Goal: Information Seeking & Learning: Learn about a topic

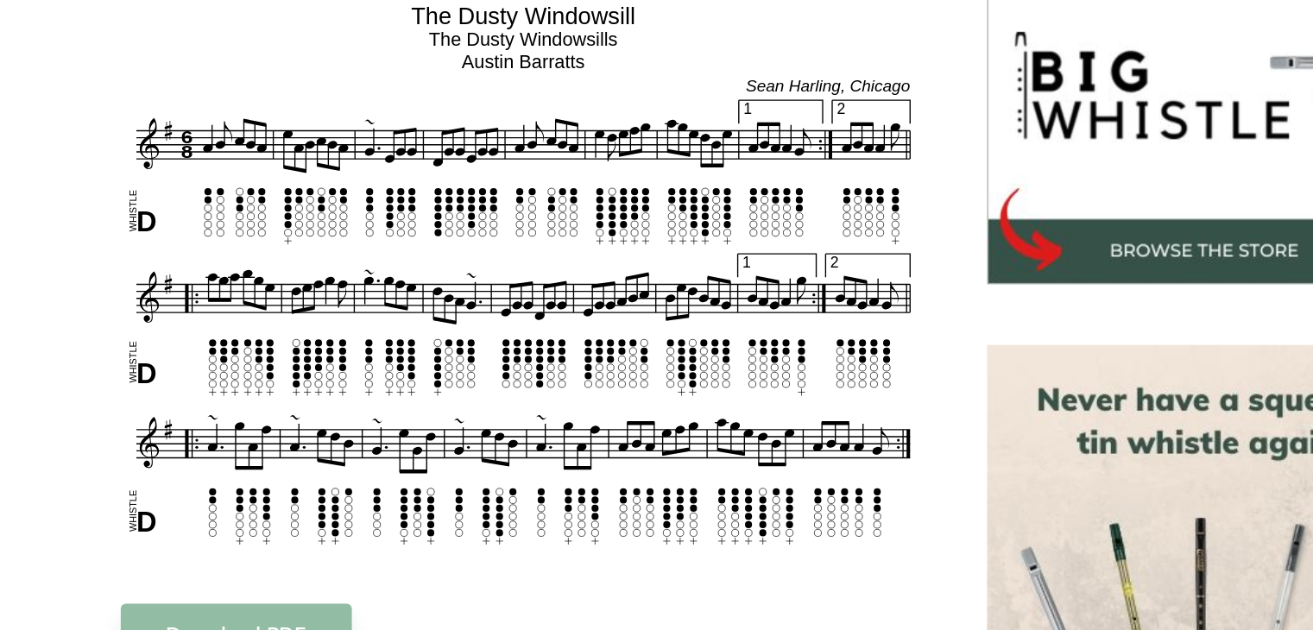
scroll to position [435, 0]
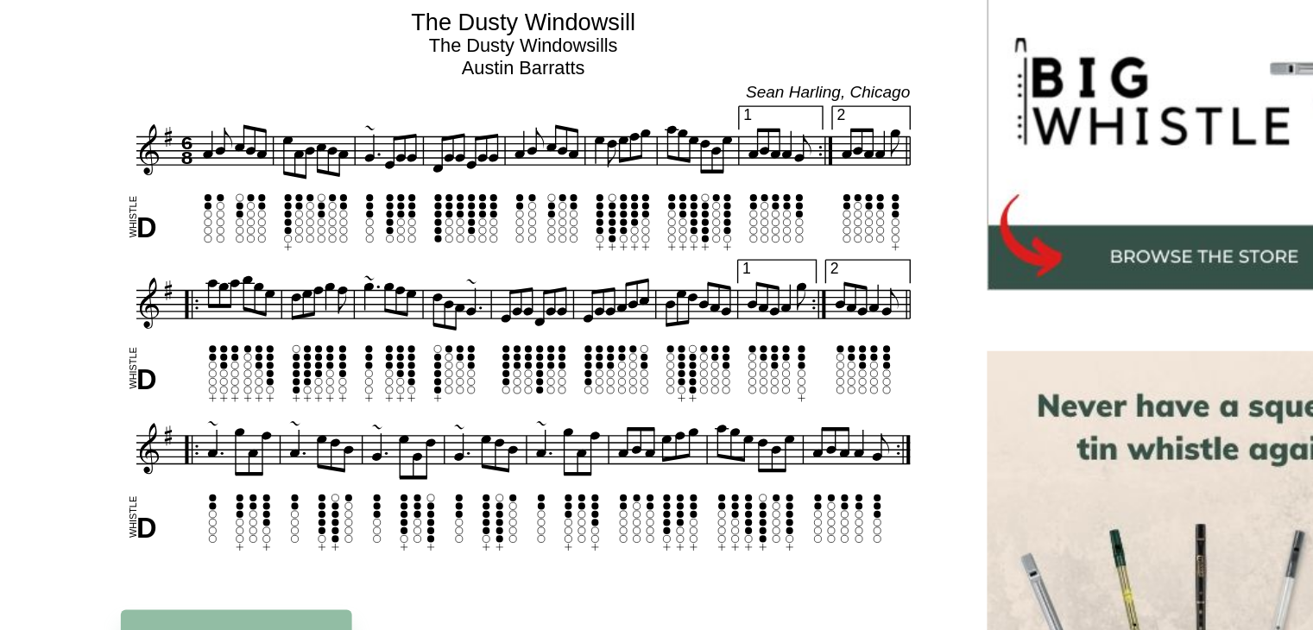
click at [129, 308] on div "Sheet music notes and tab to play The Dusty Windowsill on a tin whistle (penny …" at bounding box center [657, 623] width 1057 height 1127
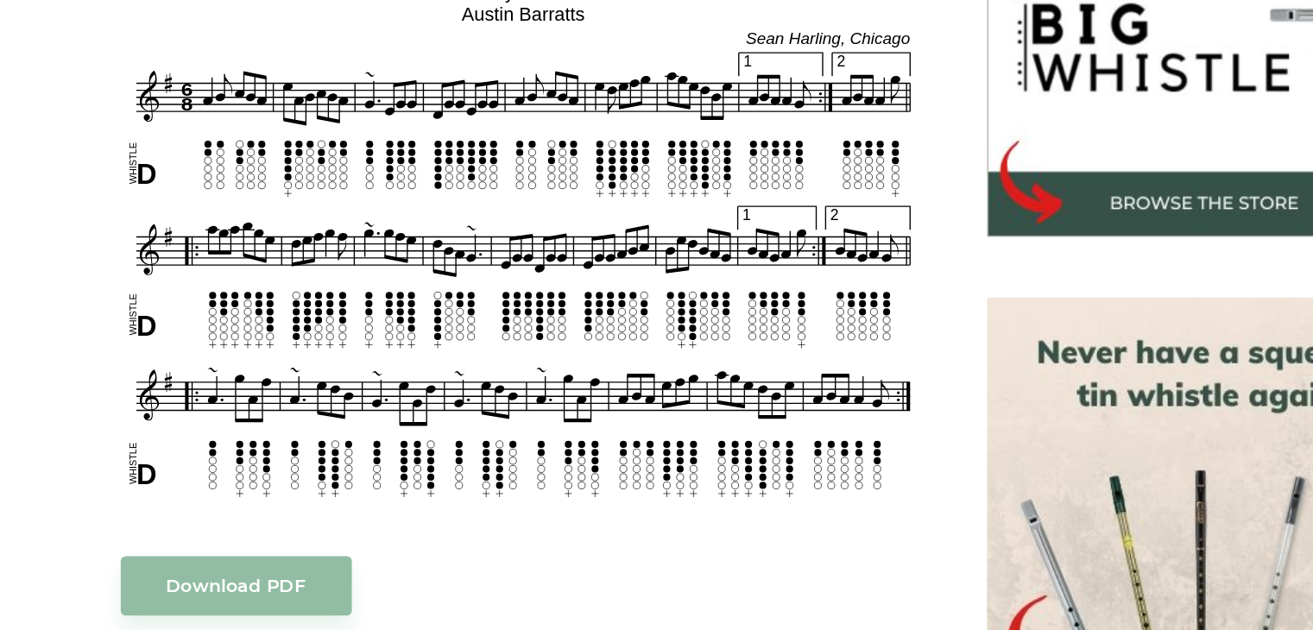
scroll to position [510, 0]
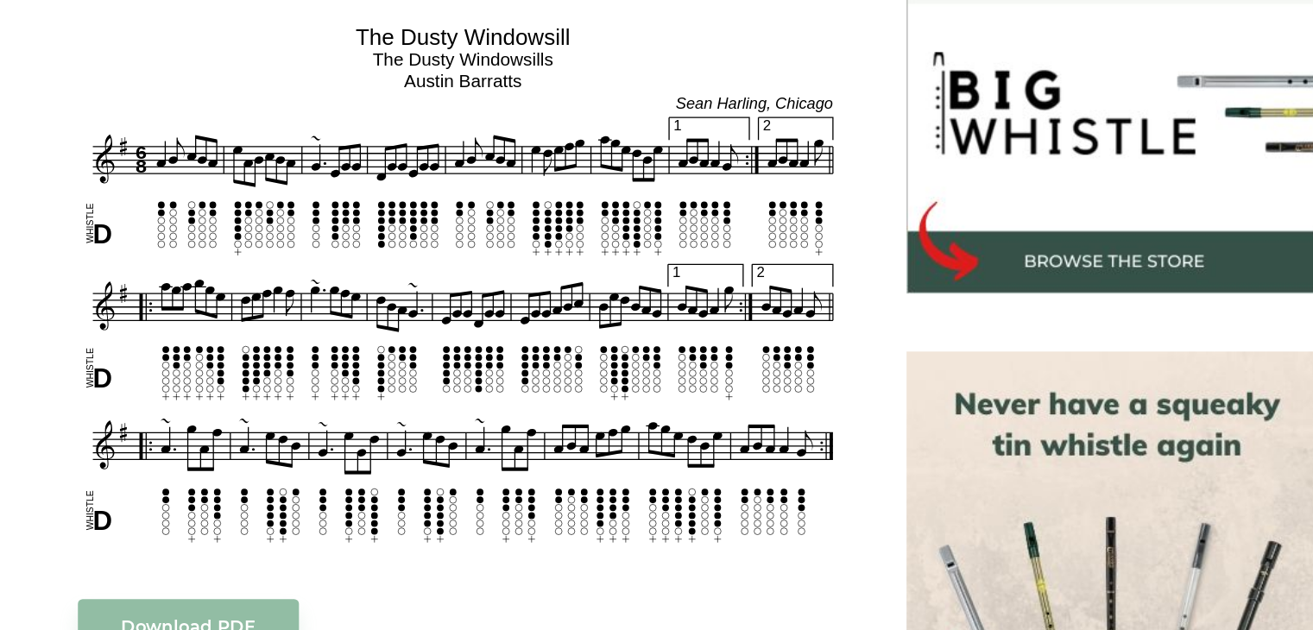
scroll to position [458, 0]
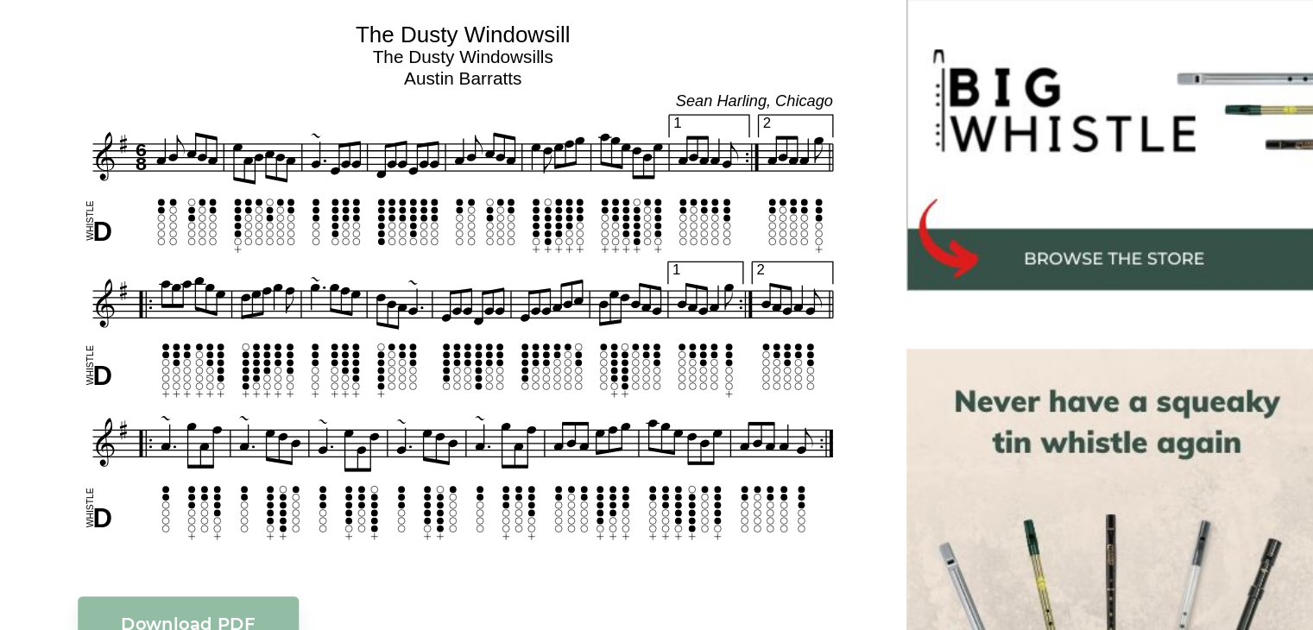
click at [156, 227] on div "Sheet music notes and tab to play The Dusty Windowsill on a tin whistle ([PERSO…" at bounding box center [656, 599] width 1015 height 1127
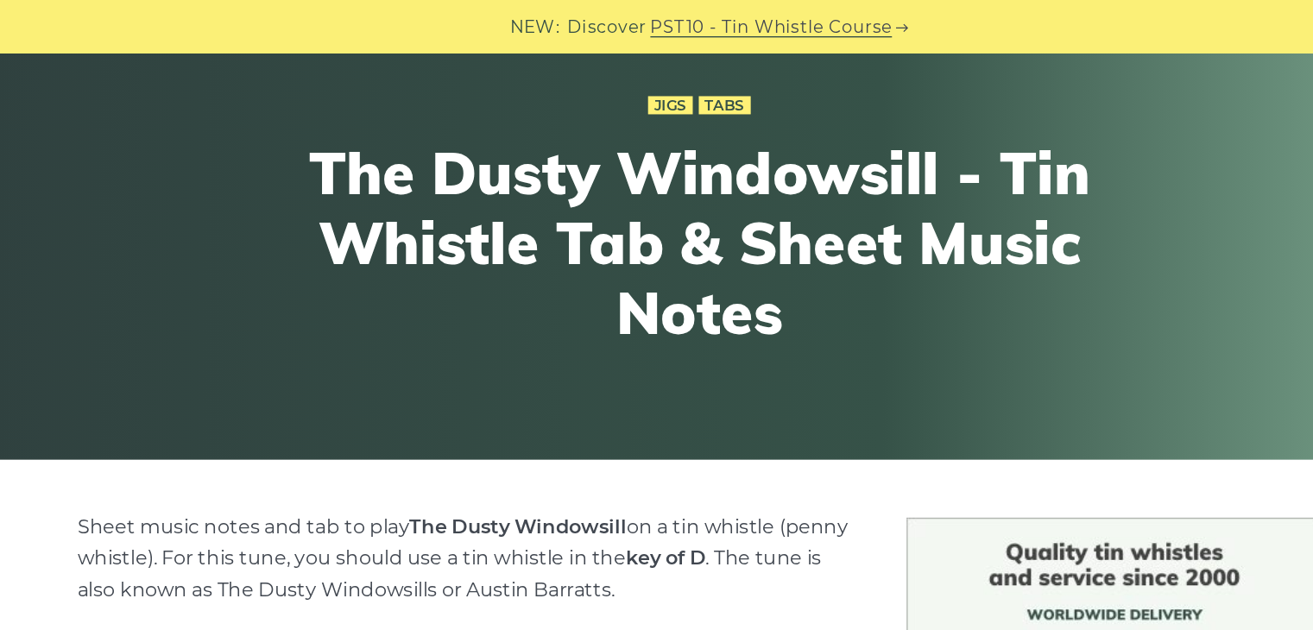
scroll to position [0, 0]
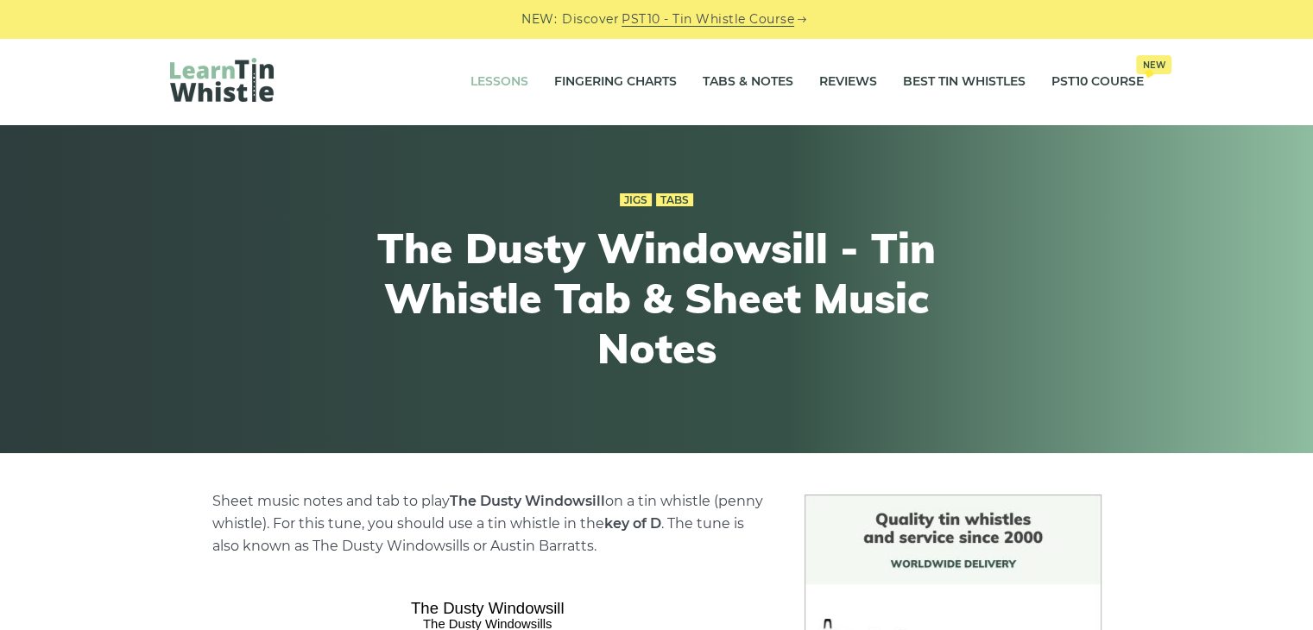
click at [490, 84] on link "Lessons" at bounding box center [499, 81] width 58 height 43
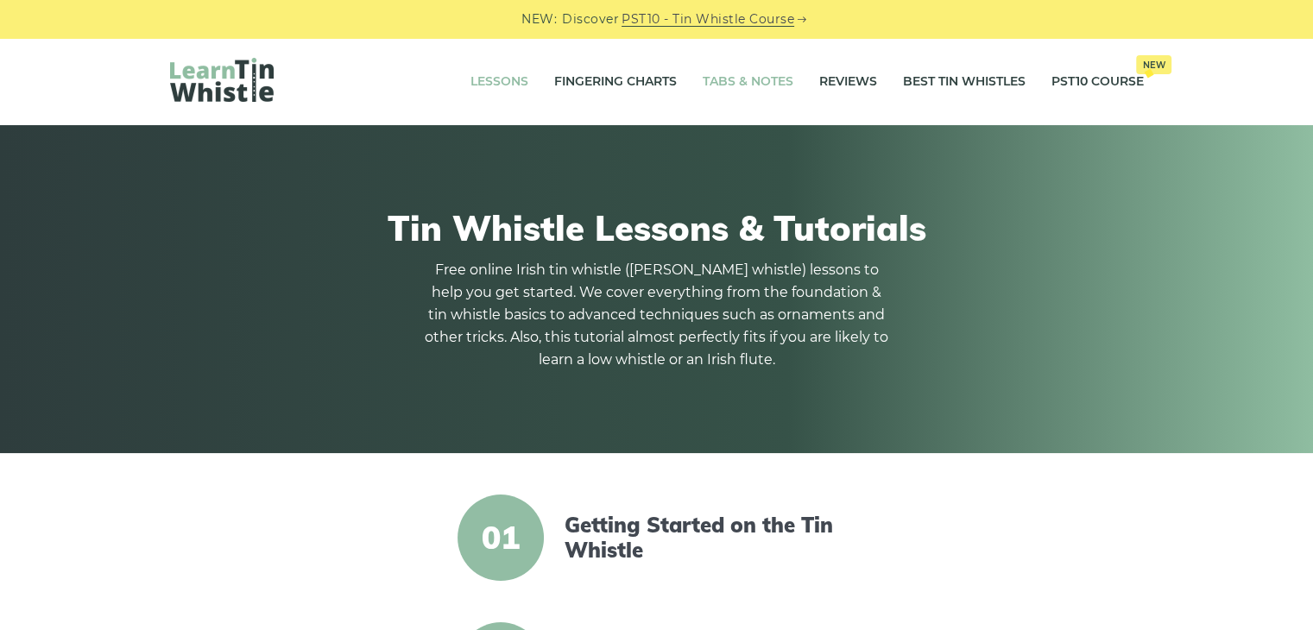
click at [722, 77] on link "Tabs & Notes" at bounding box center [748, 81] width 91 height 43
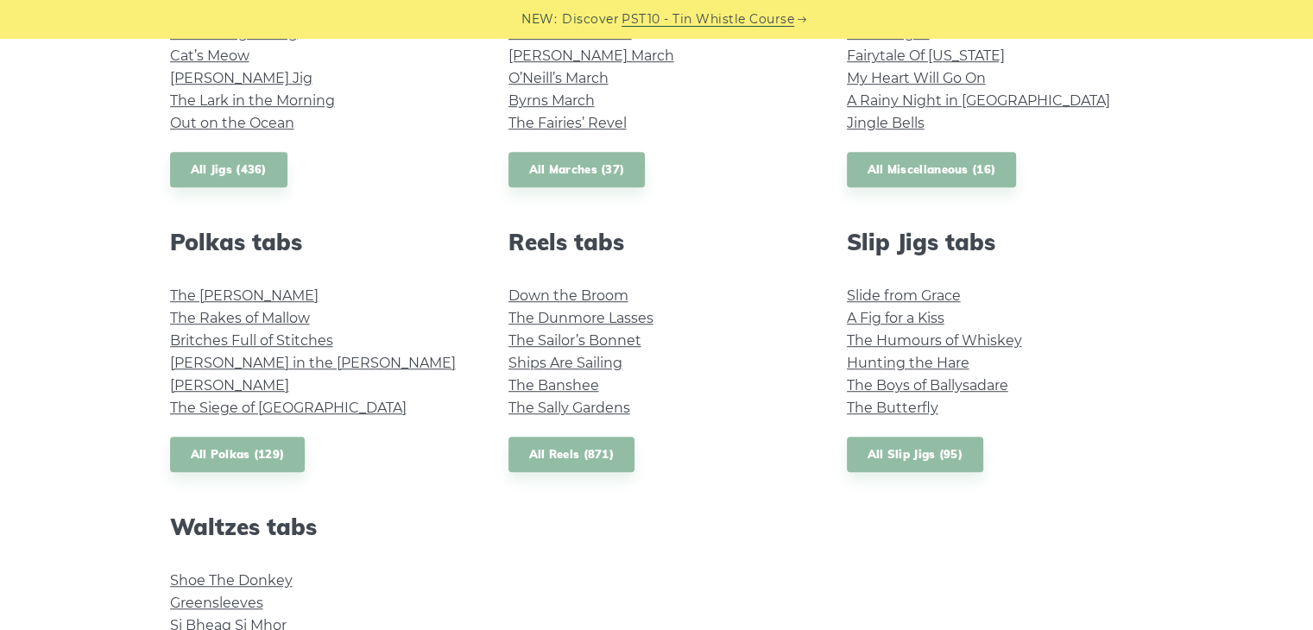
scroll to position [475, 0]
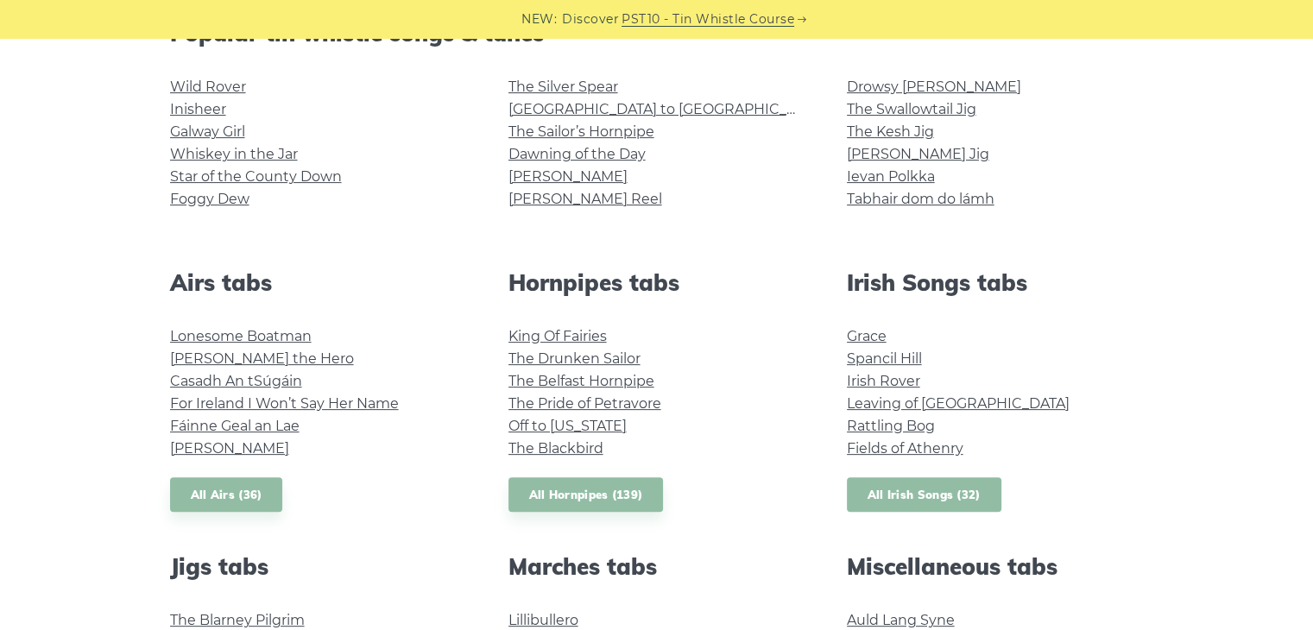
click at [887, 498] on link "All Irish Songs (32)" at bounding box center [924, 494] width 155 height 35
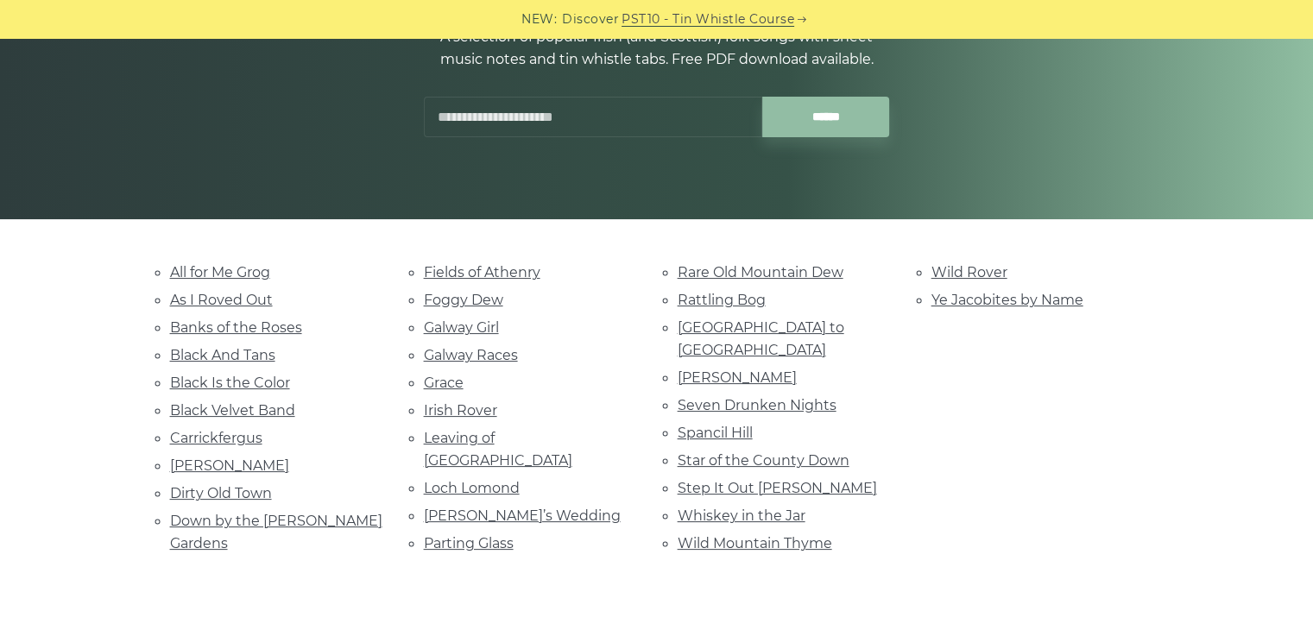
scroll to position [233, 0]
click at [811, 453] on link "Star of the County Down" at bounding box center [764, 461] width 172 height 16
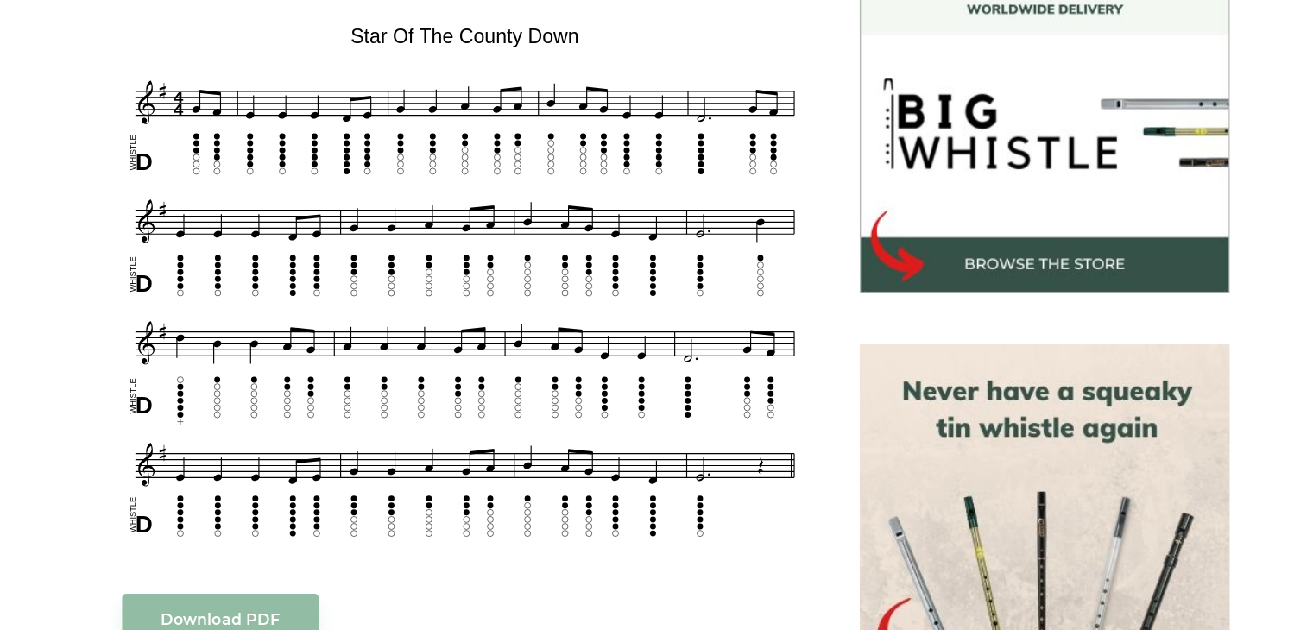
scroll to position [505, 0]
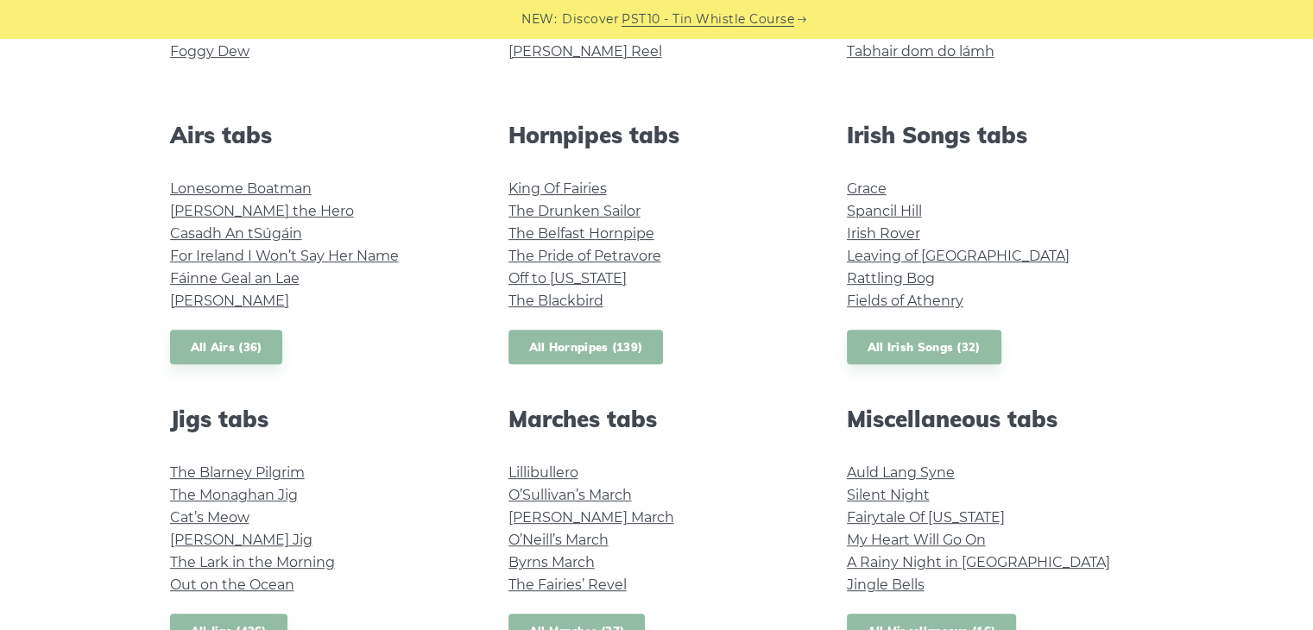
click at [571, 344] on link "All Hornpipes (139)" at bounding box center [585, 347] width 155 height 35
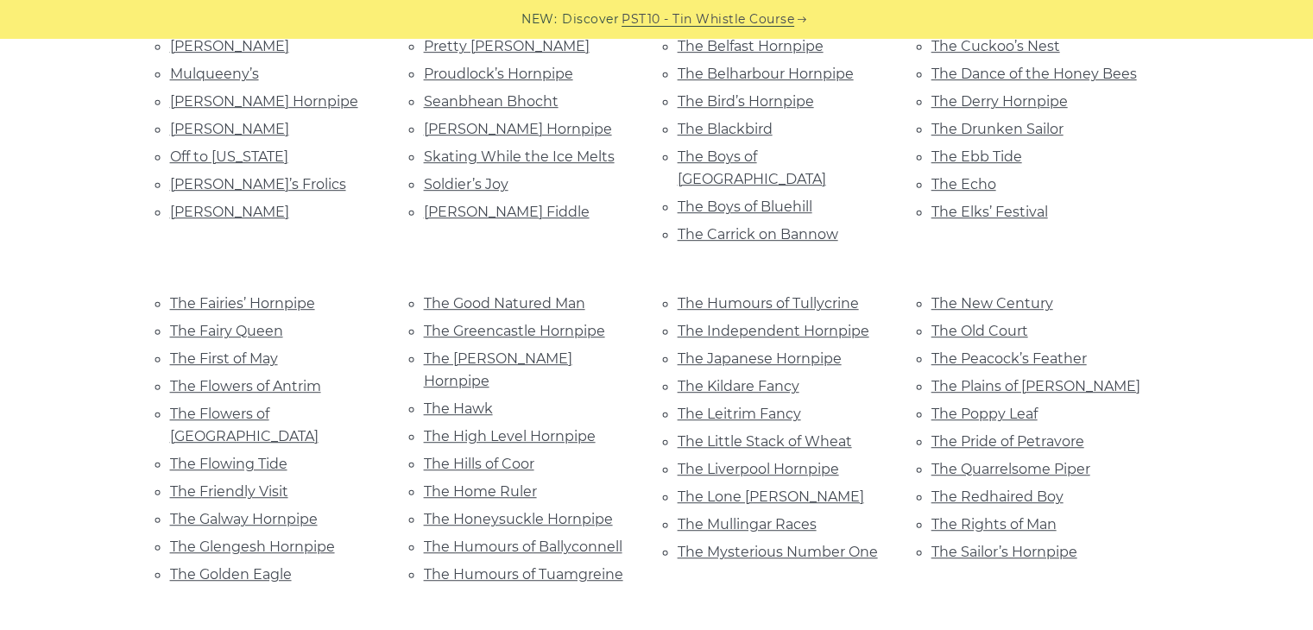
scroll to position [927, 0]
